Goal: Information Seeking & Learning: Learn about a topic

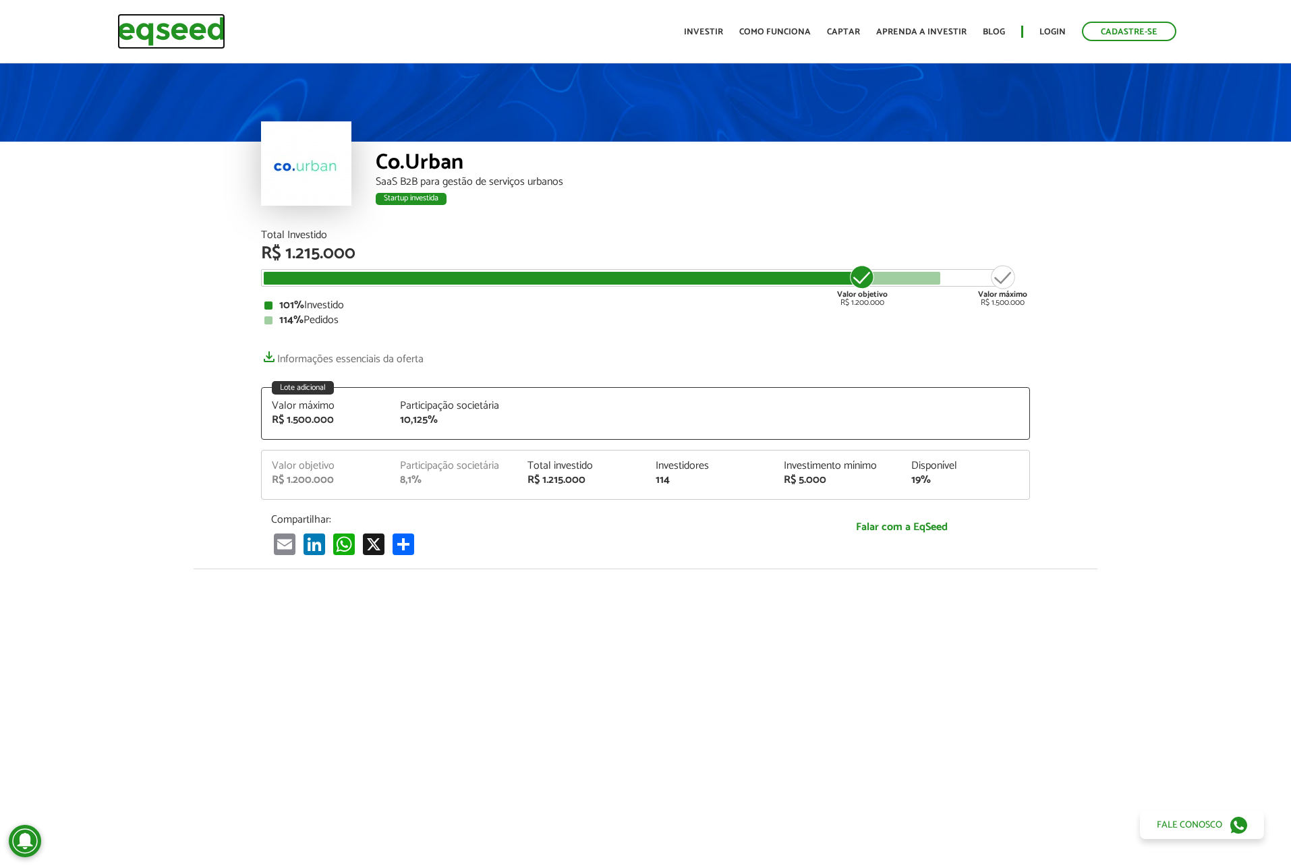
click at [190, 30] on img at bounding box center [171, 31] width 108 height 36
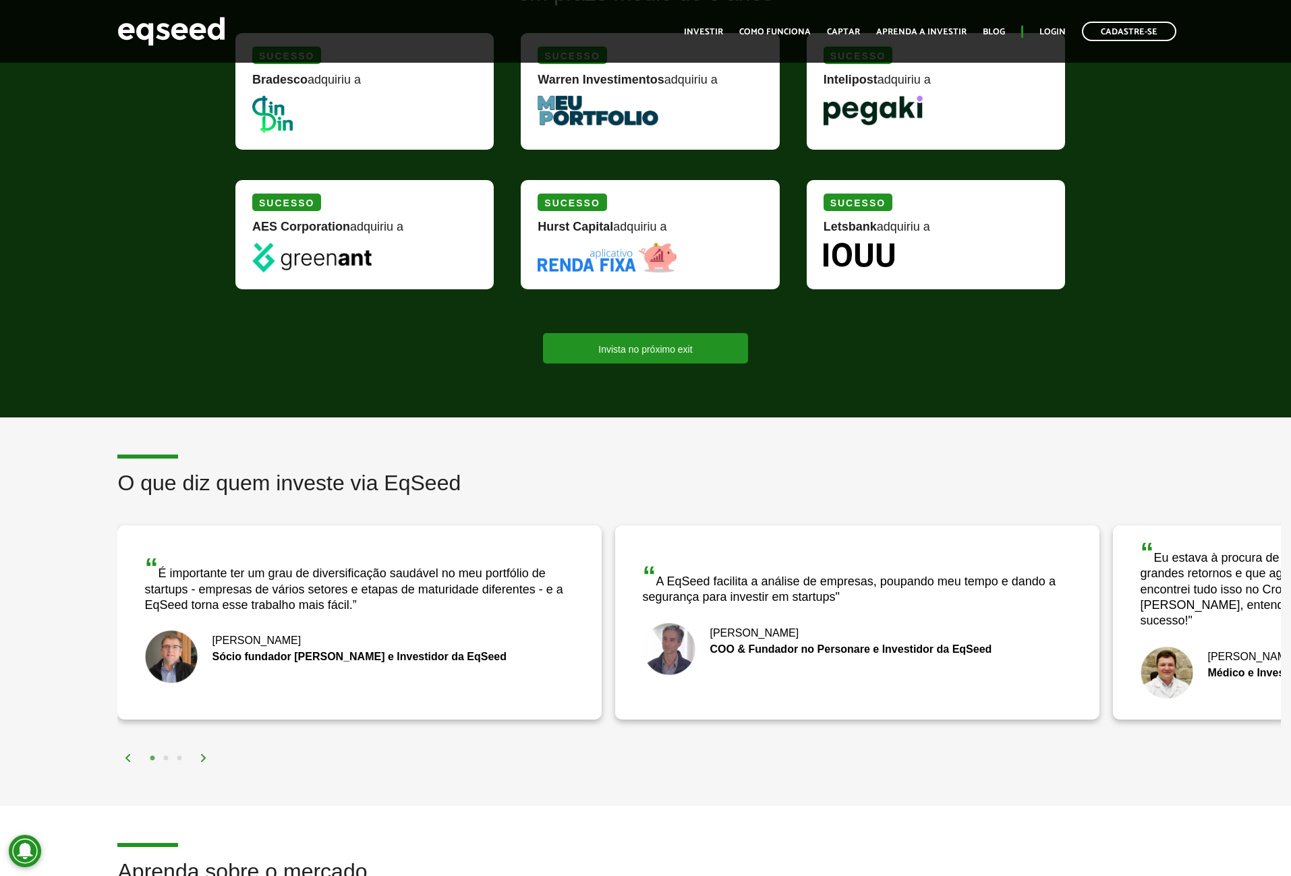
scroll to position [1349, 0]
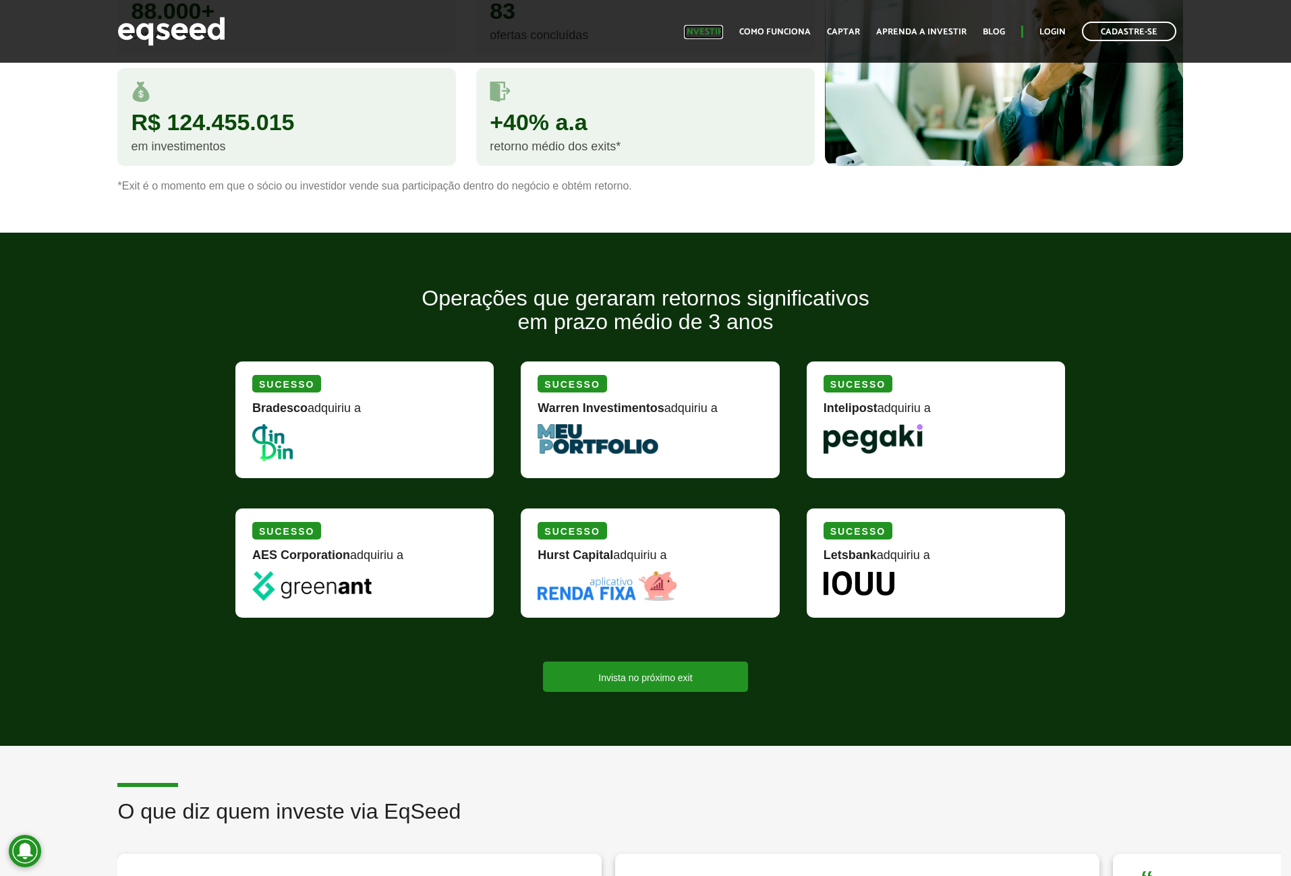
click at [709, 29] on link "Investir" at bounding box center [703, 32] width 39 height 9
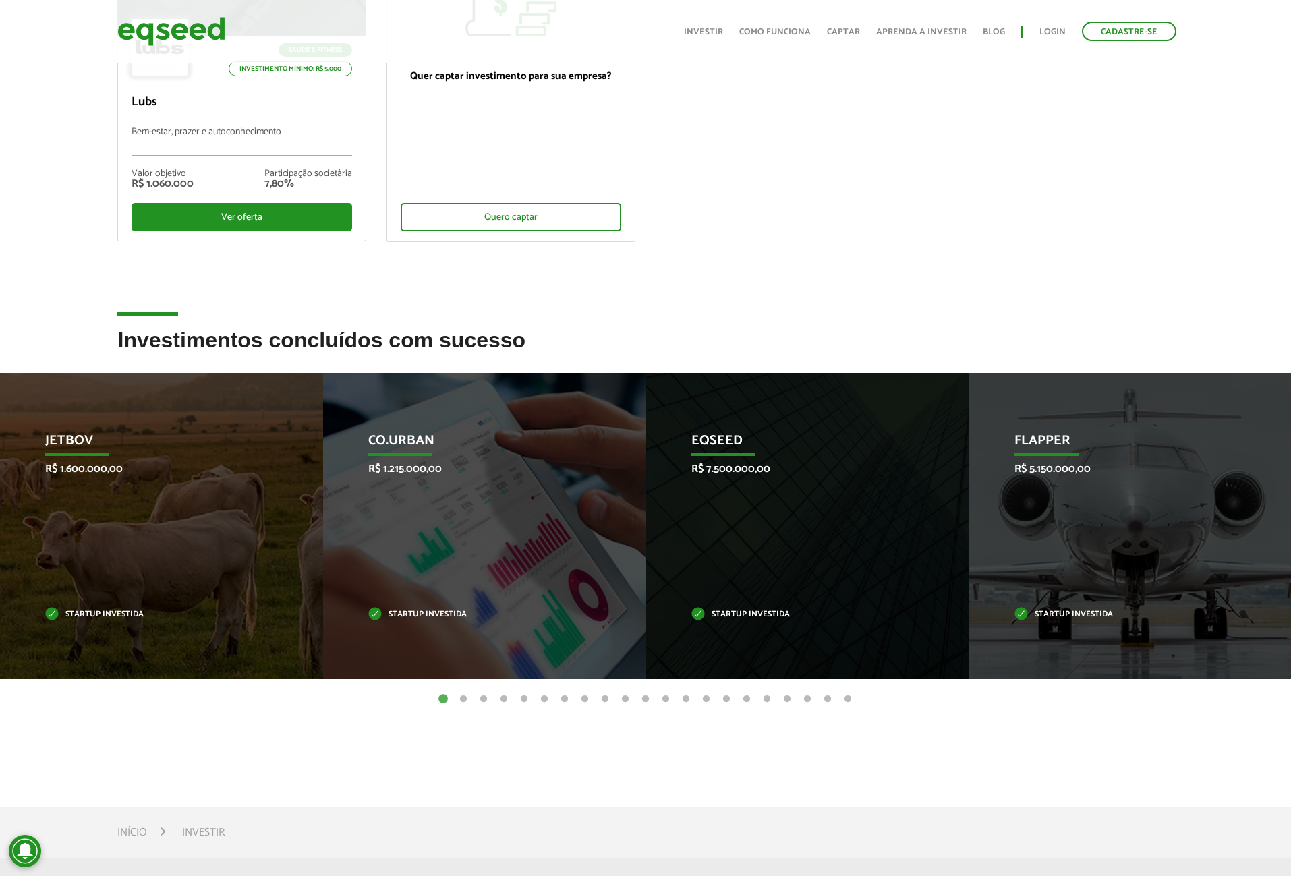
scroll to position [270, 0]
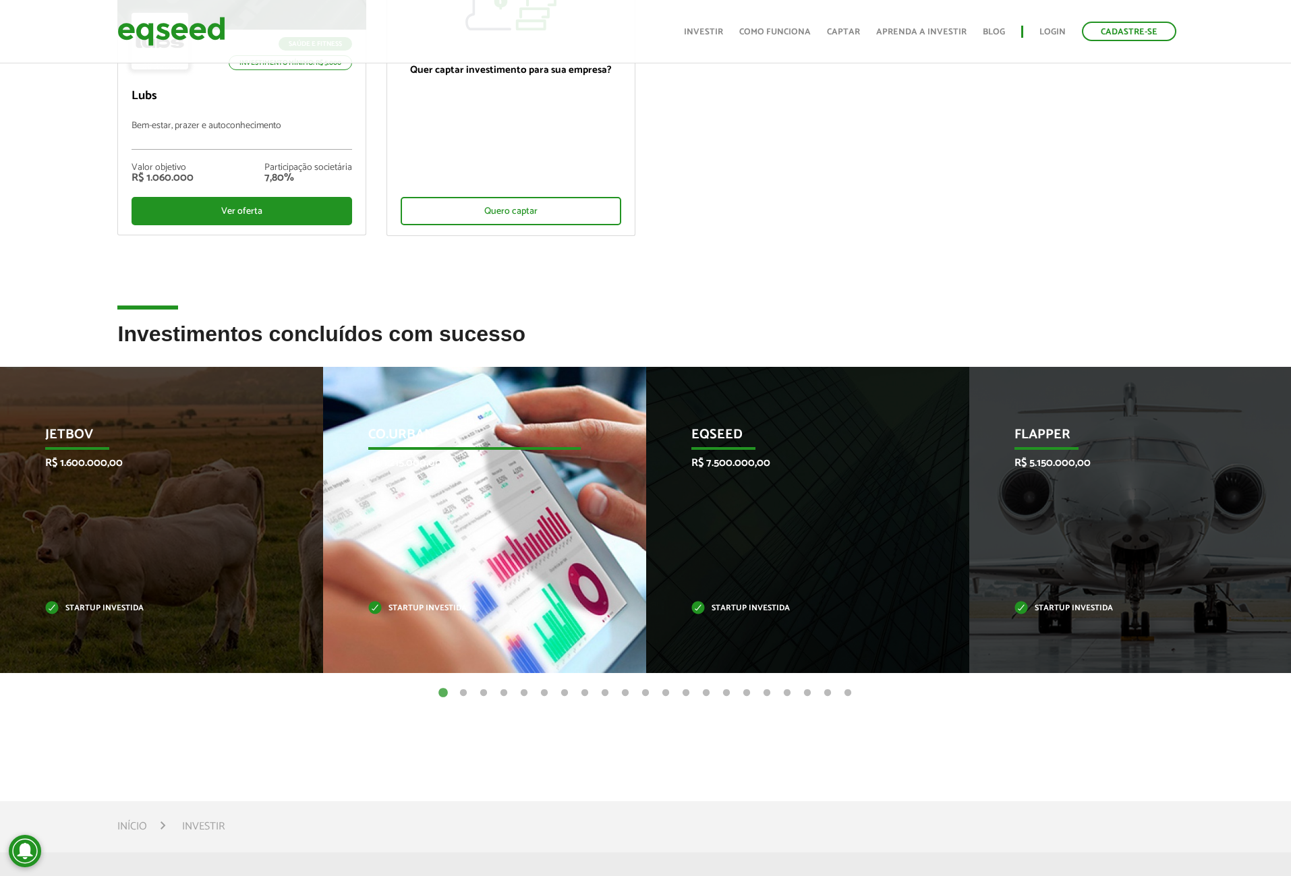
click at [398, 606] on p "Startup investida" at bounding box center [474, 608] width 212 height 7
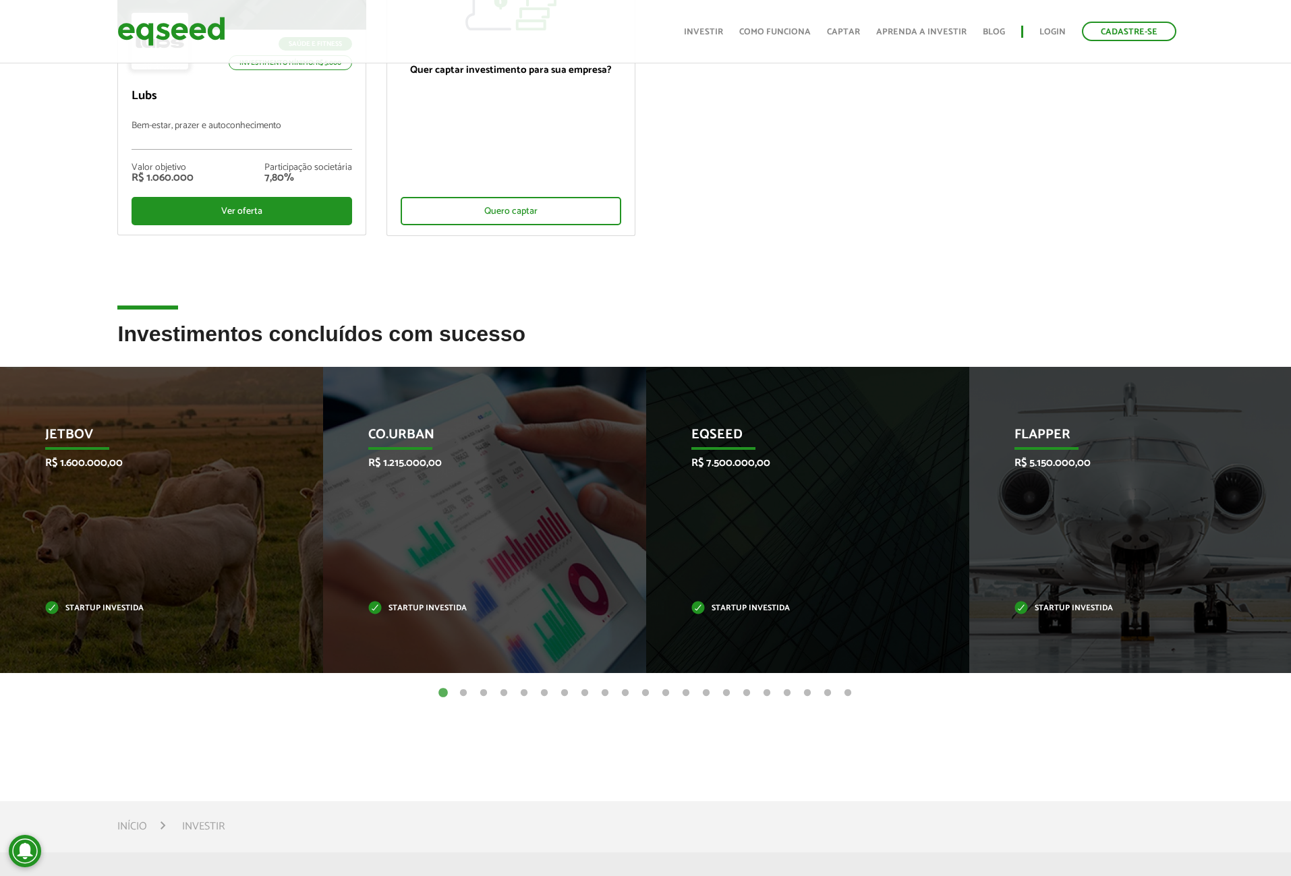
scroll to position [0, 0]
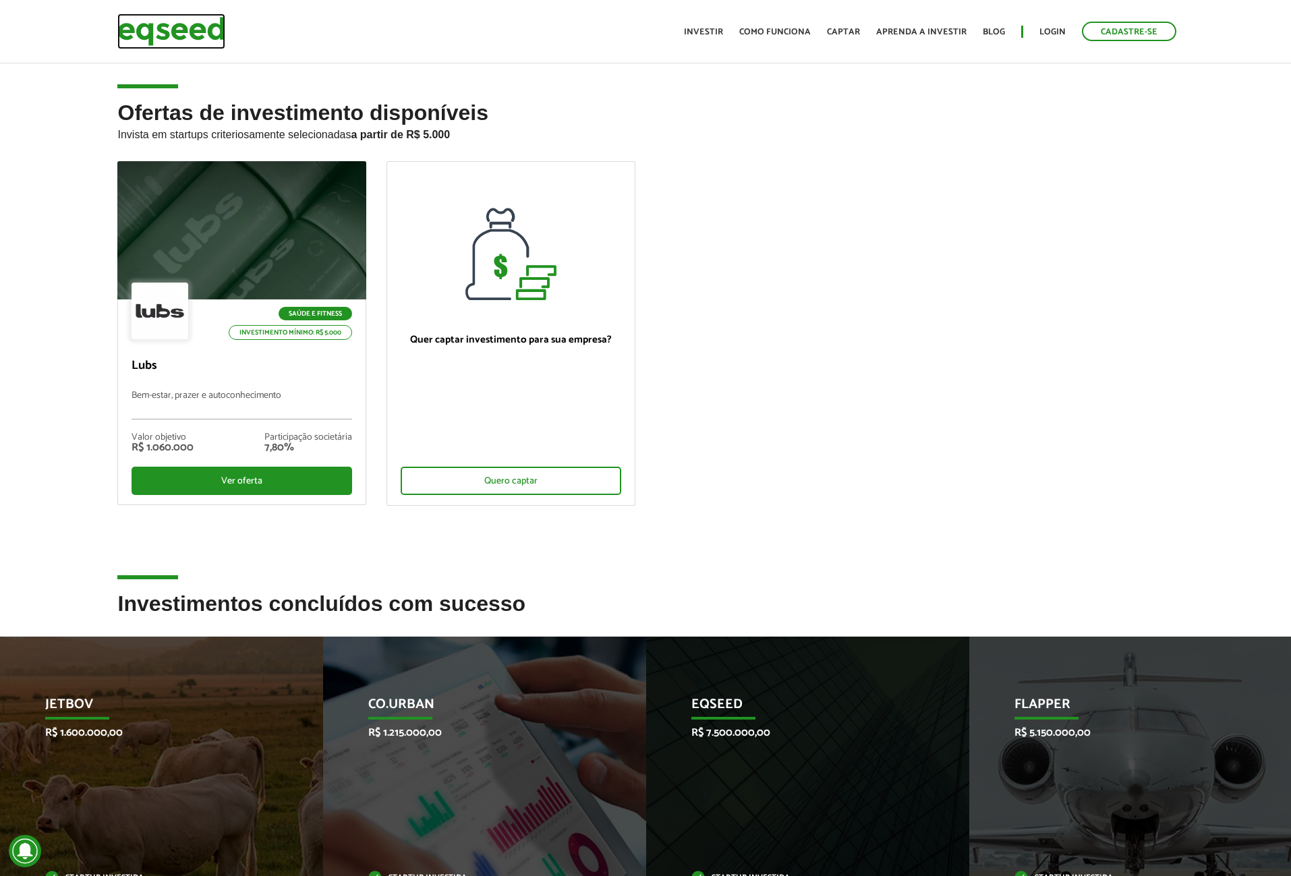
click at [165, 30] on img at bounding box center [171, 31] width 108 height 36
